Goal: Task Accomplishment & Management: Manage account settings

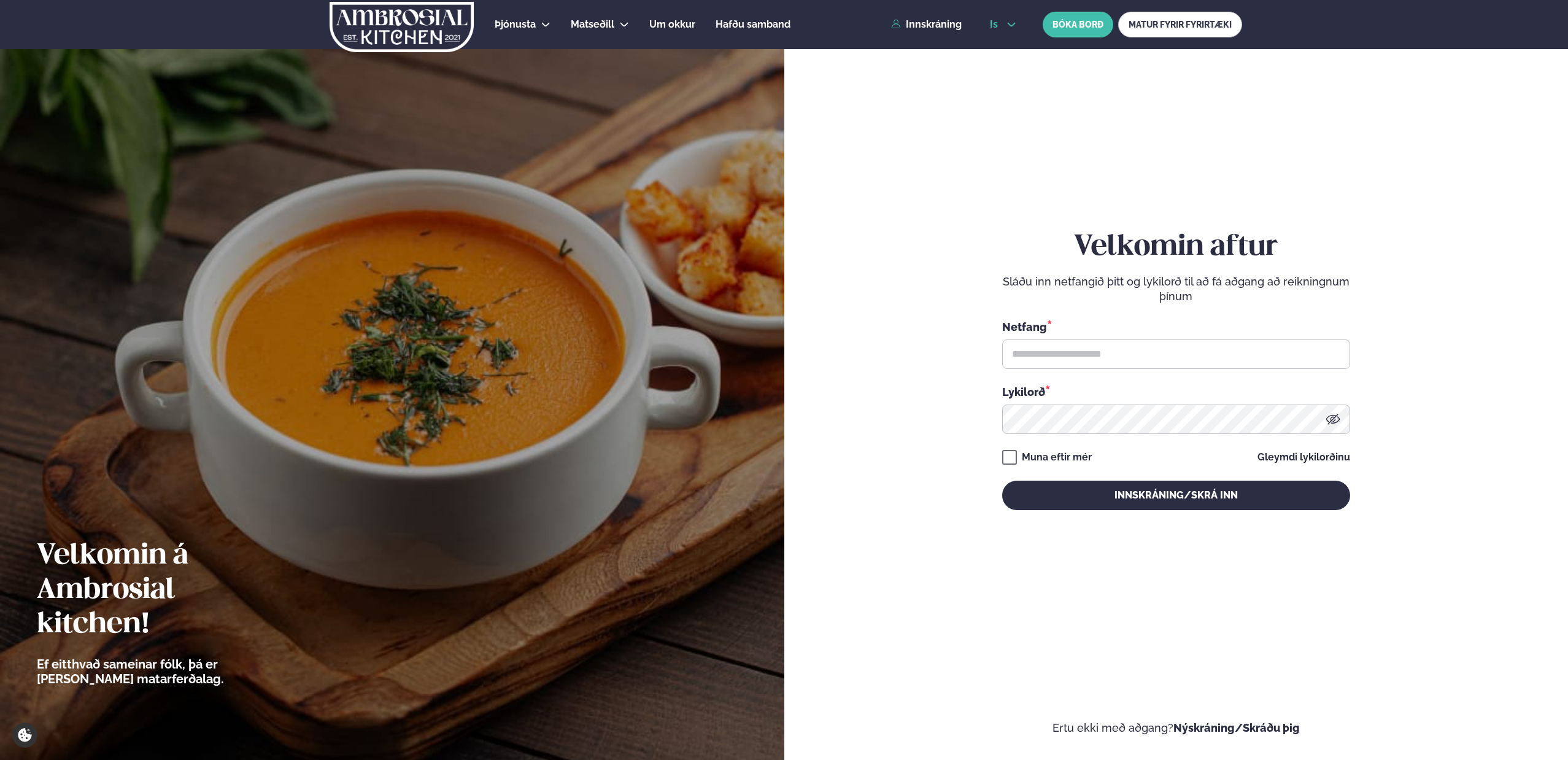
click at [1020, 25] on button "is" at bounding box center [1003, 25] width 46 height 10
click at [1008, 53] on link "en" at bounding box center [1003, 46] width 46 height 25
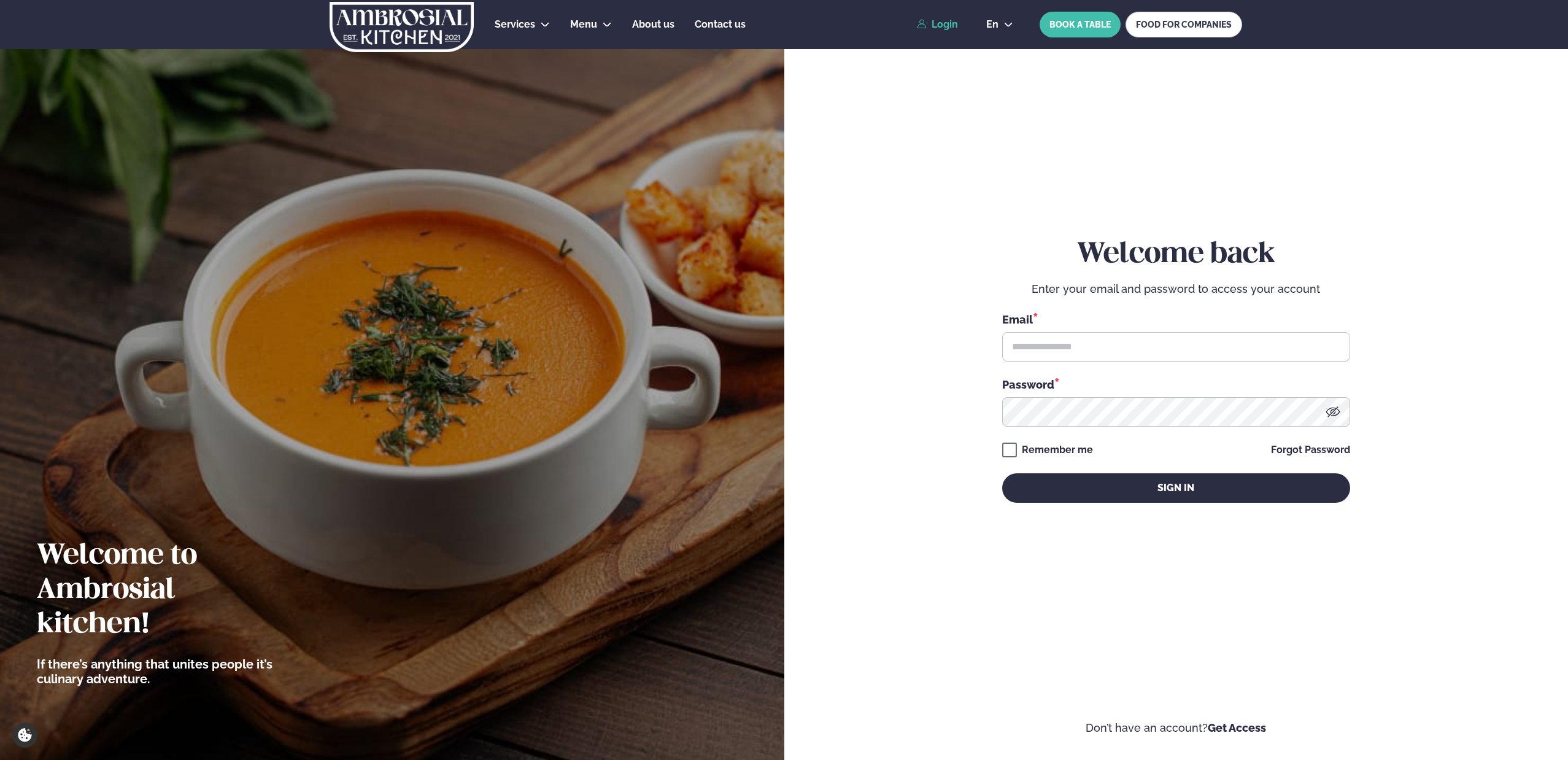
click at [940, 27] on link "Login" at bounding box center [937, 24] width 41 height 11
click at [936, 26] on link "Login" at bounding box center [937, 24] width 41 height 11
click at [1069, 346] on input "text" at bounding box center [1176, 346] width 348 height 30
type input "**********"
